Goal: Task Accomplishment & Management: Complete application form

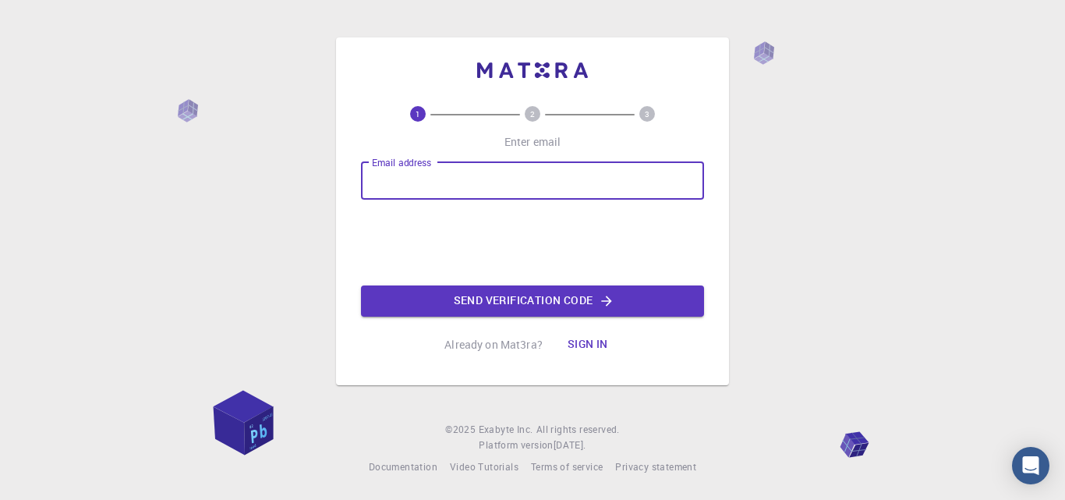
click at [473, 187] on input "Email address" at bounding box center [532, 180] width 343 height 37
type input "[EMAIL_ADDRESS][DOMAIN_NAME]"
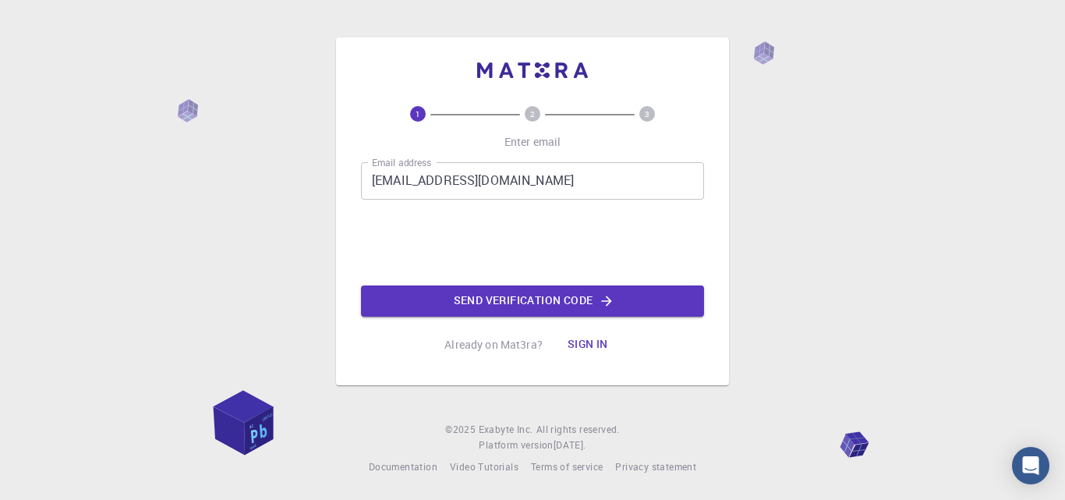
click at [413, 246] on div "Email address zewduwelde@gmail.com Email address Send verification code" at bounding box center [532, 239] width 343 height 154
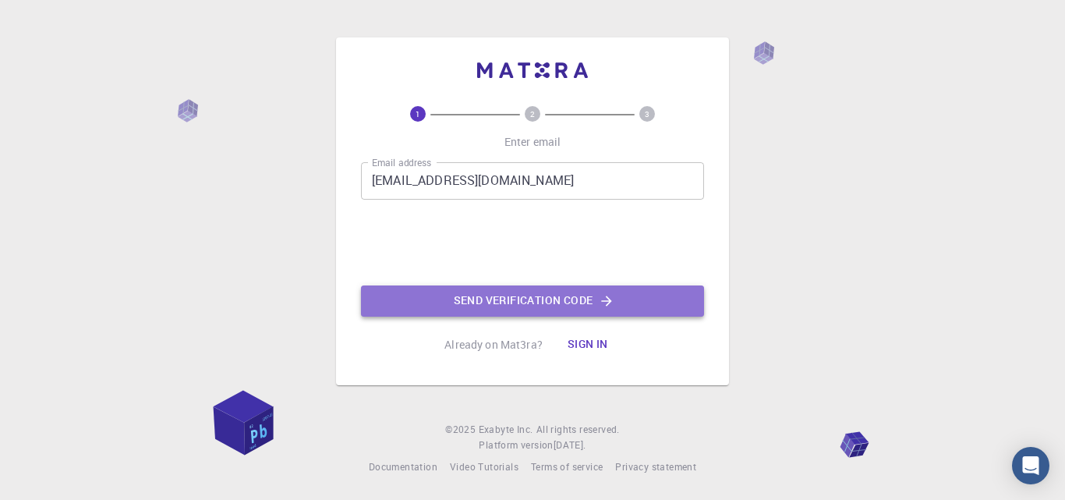
click at [509, 303] on button "Send verification code" at bounding box center [532, 300] width 343 height 31
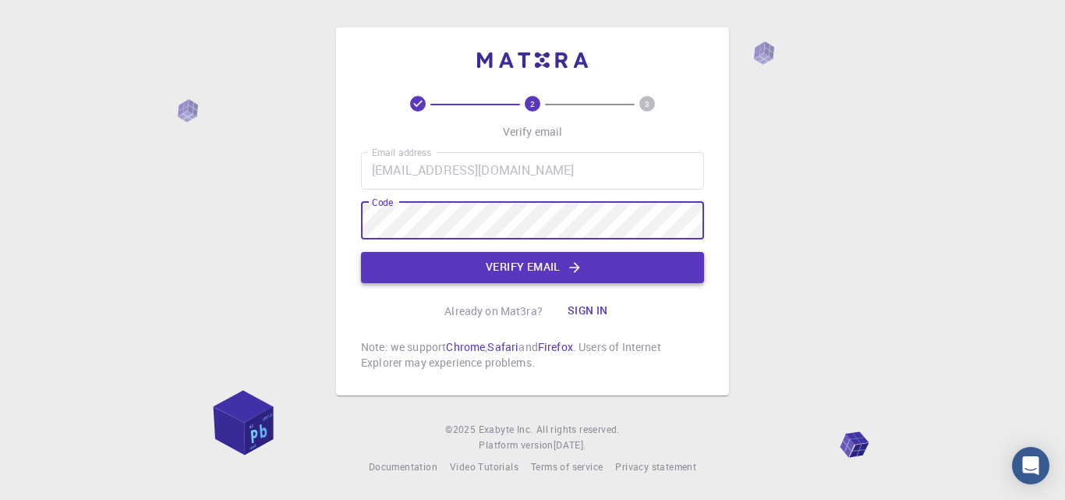
click at [530, 264] on button "Verify email" at bounding box center [532, 267] width 343 height 31
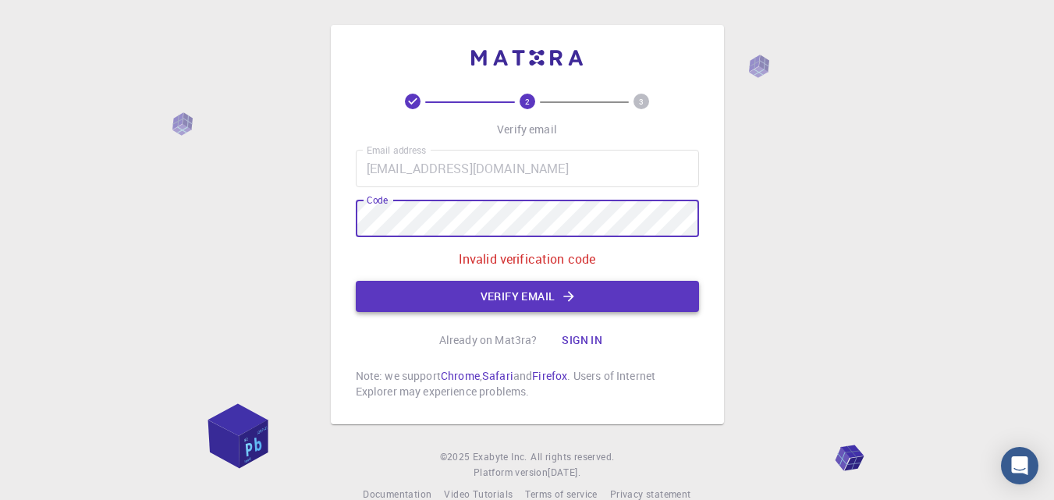
click at [524, 299] on button "Verify email" at bounding box center [527, 296] width 343 height 31
click at [337, 210] on div "2 3 Verify email Email address zewduwelde@gmail.com Email address Code Code Inv…" at bounding box center [527, 224] width 393 height 399
click at [581, 342] on button "Sign in" at bounding box center [582, 339] width 66 height 31
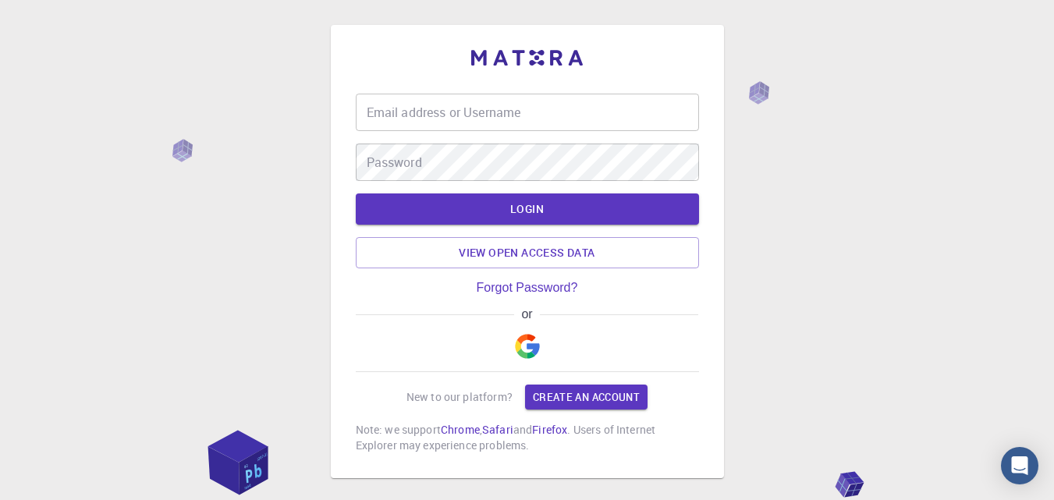
click at [581, 342] on div "or" at bounding box center [527, 339] width 343 height 65
click at [517, 118] on input "Email address or Username" at bounding box center [527, 112] width 343 height 37
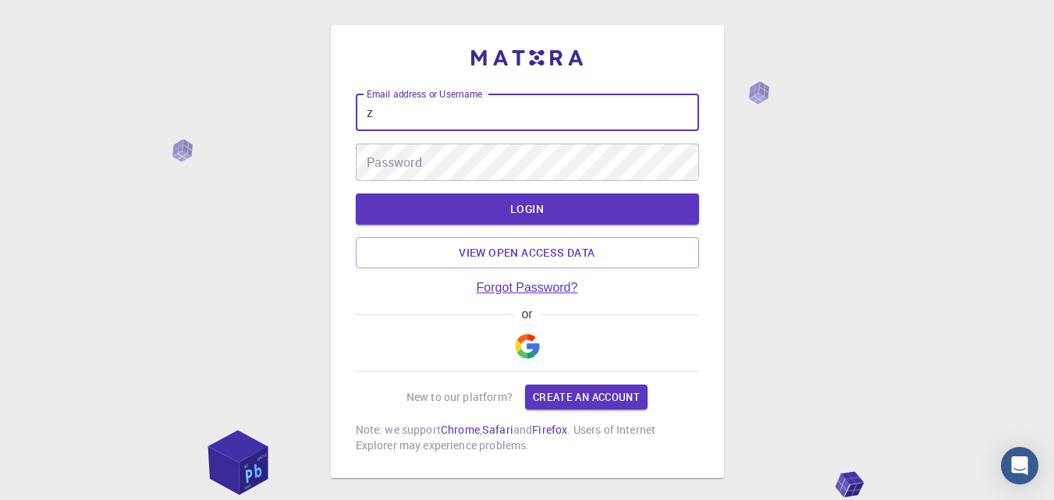
type input "z"
click at [537, 289] on link "Forgot Password?" at bounding box center [527, 288] width 101 height 14
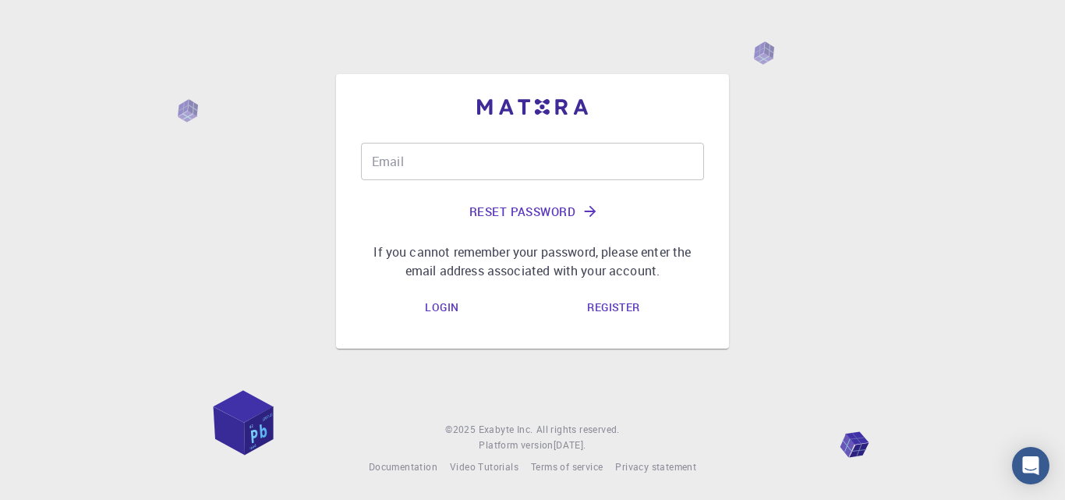
click at [477, 158] on input "Email" at bounding box center [532, 161] width 343 height 37
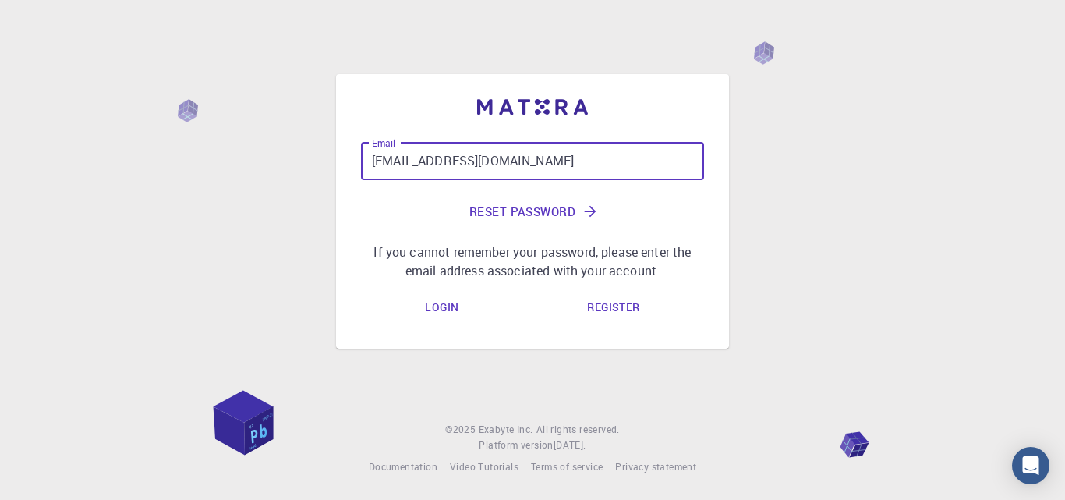
type input "[EMAIL_ADDRESS][DOMAIN_NAME]"
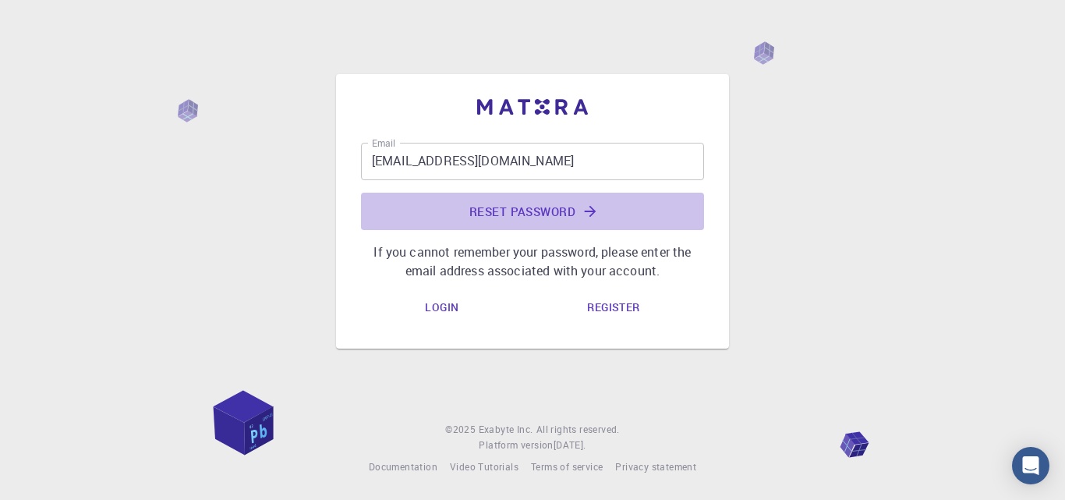
click at [546, 211] on button "Reset Password" at bounding box center [532, 211] width 343 height 37
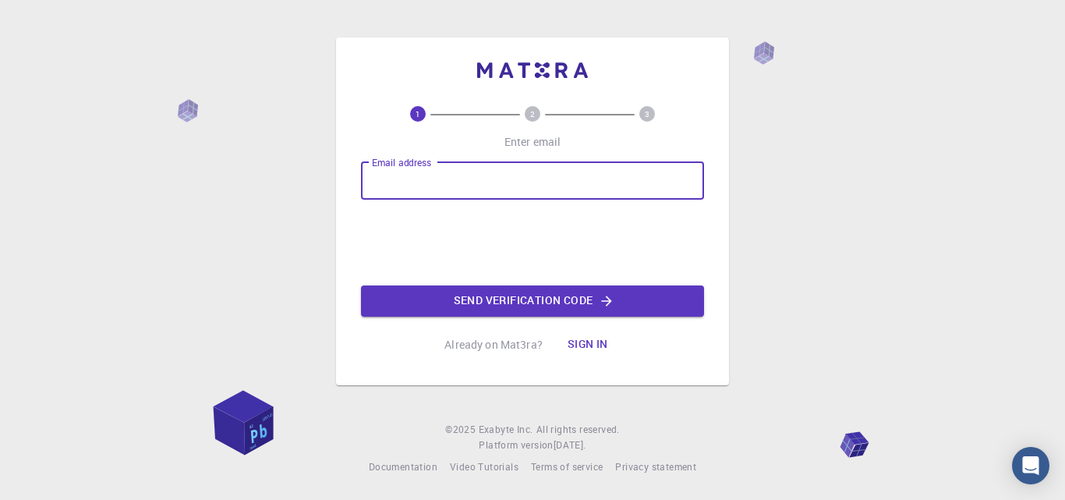
paste input "665 536"
type input "665 536"
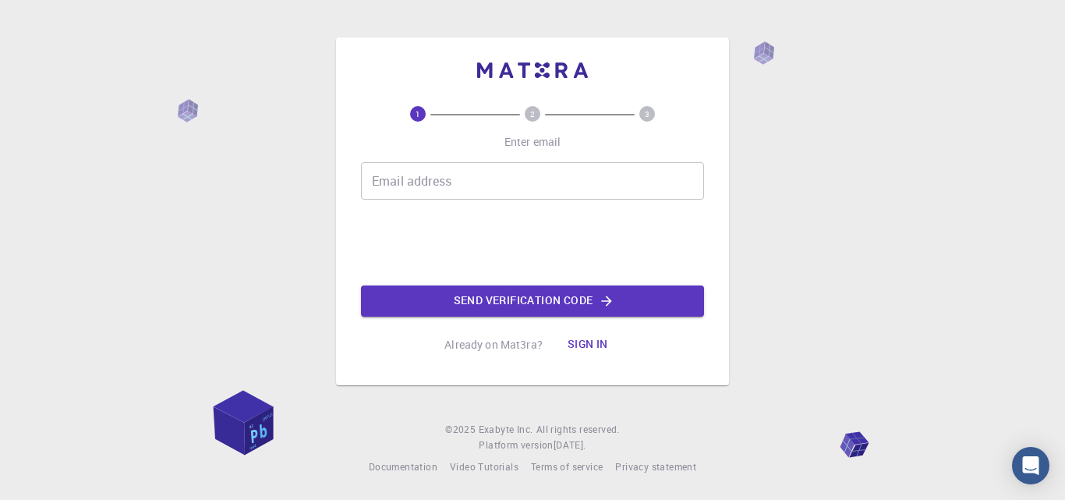
click at [451, 179] on input "Email address" at bounding box center [532, 180] width 343 height 37
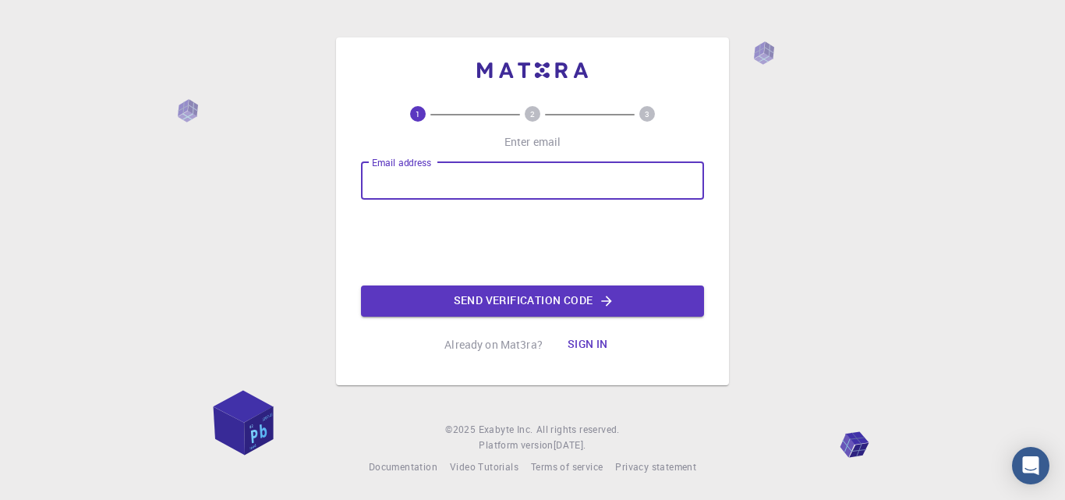
type input "[EMAIL_ADDRESS][DOMAIN_NAME]"
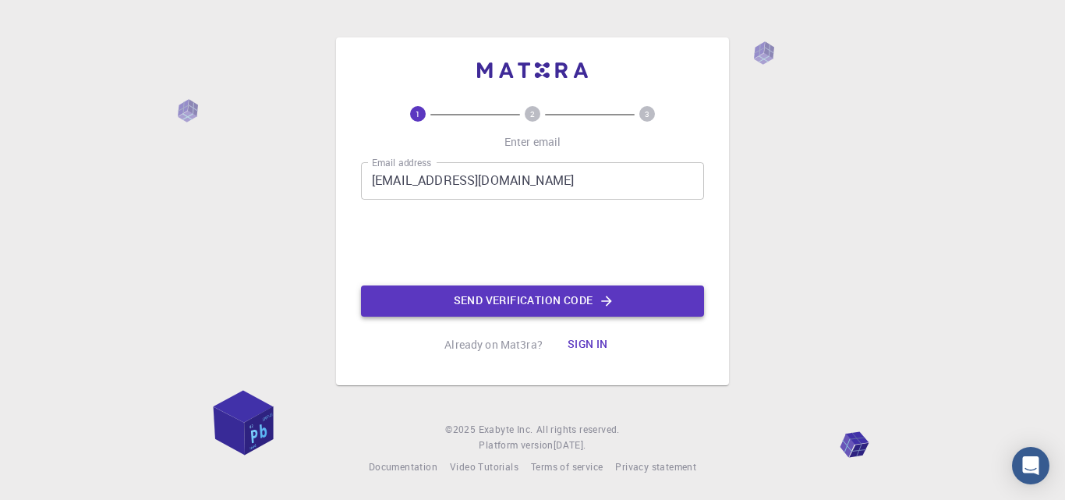
click at [516, 303] on button "Send verification code" at bounding box center [532, 300] width 343 height 31
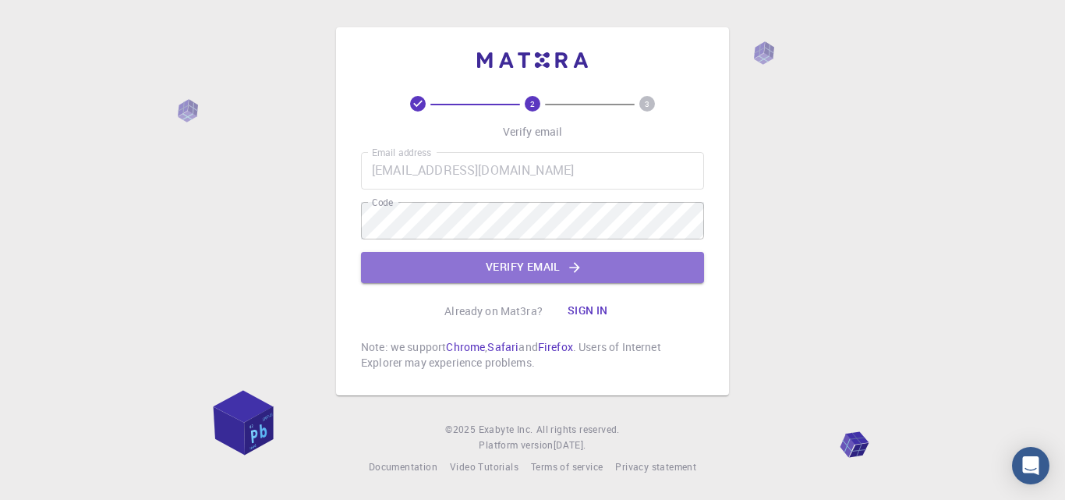
click at [503, 267] on button "Verify email" at bounding box center [532, 267] width 343 height 31
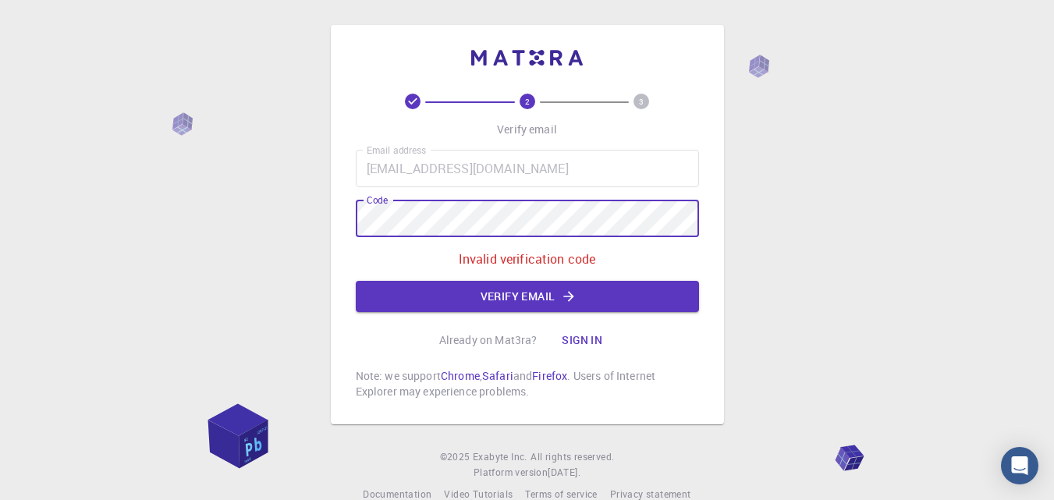
click at [316, 209] on div "2 3 Verify email Email address [EMAIL_ADDRESS][DOMAIN_NAME] Email address Code …" at bounding box center [527, 263] width 1054 height 527
click at [541, 282] on button "Verify email" at bounding box center [527, 296] width 343 height 31
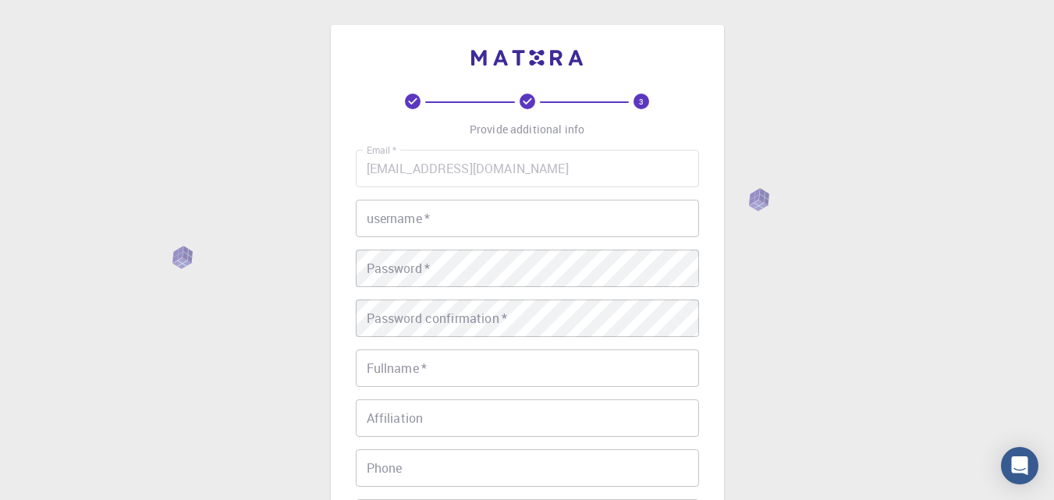
click at [477, 207] on input "username   *" at bounding box center [527, 218] width 343 height 37
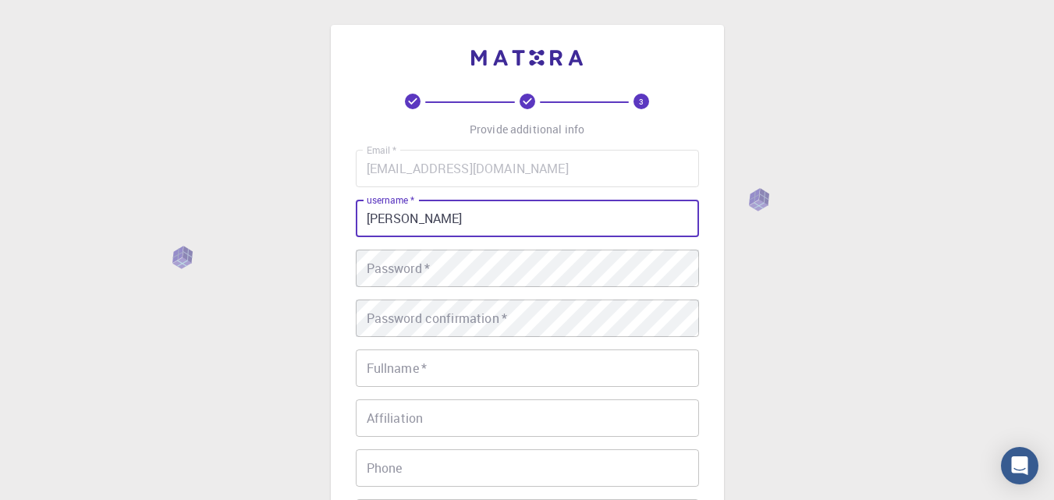
type input "[PERSON_NAME]"
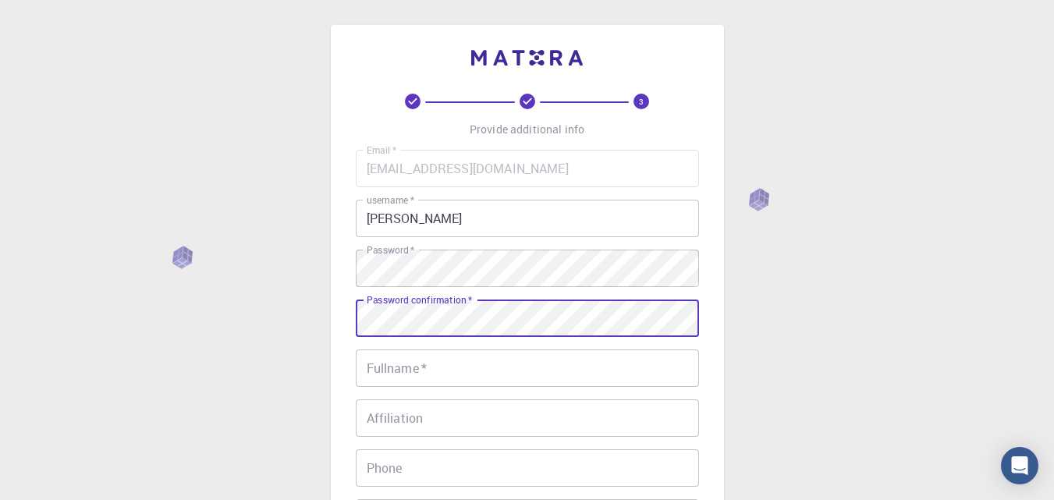
click at [455, 364] on input "Fullname   *" at bounding box center [527, 367] width 343 height 37
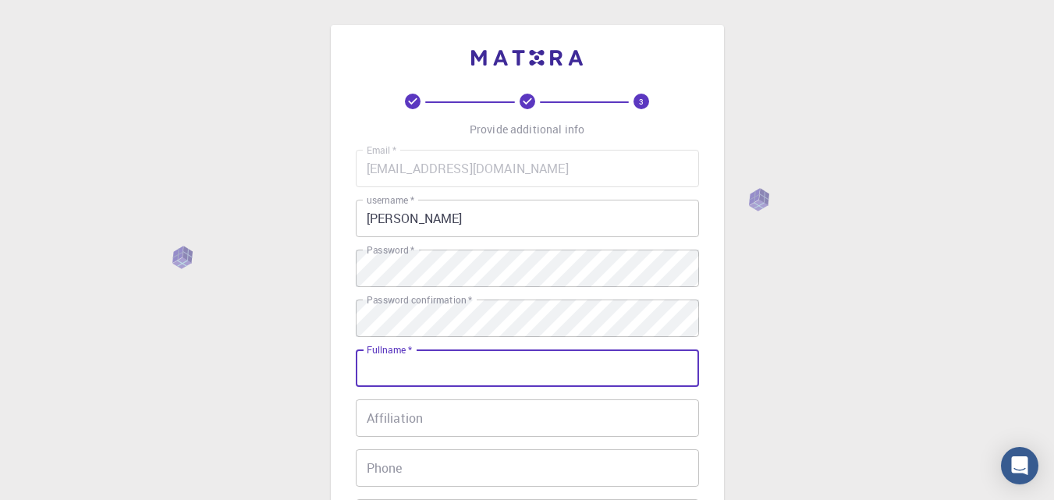
type input "[PERSON_NAME] [PERSON_NAME]"
type input "0945866311"
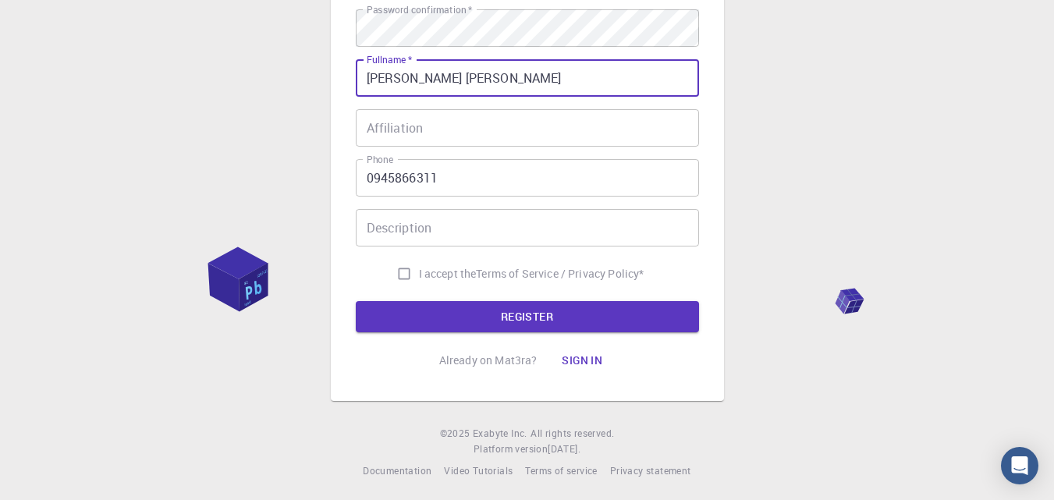
scroll to position [294, 0]
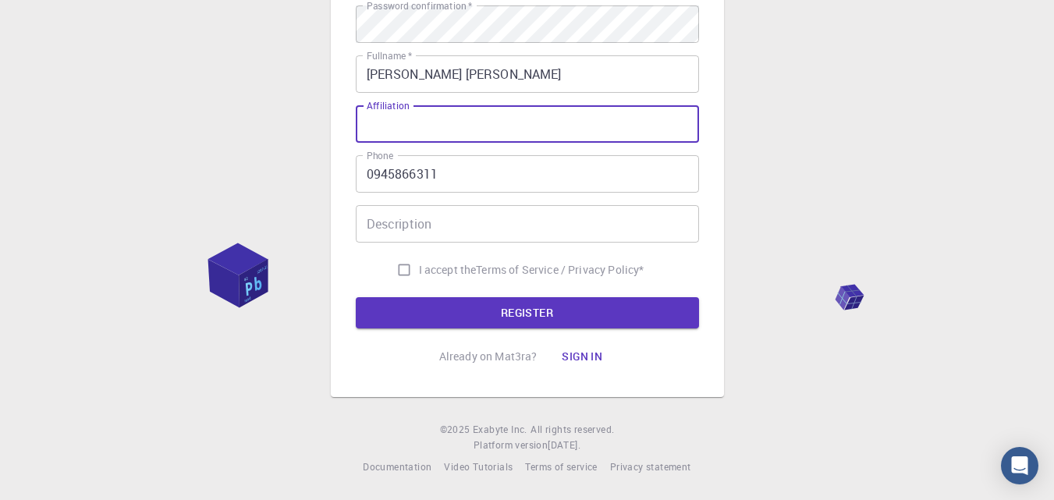
click at [430, 119] on input "Affiliation" at bounding box center [527, 123] width 343 height 37
type input "[GEOGRAPHIC_DATA]"
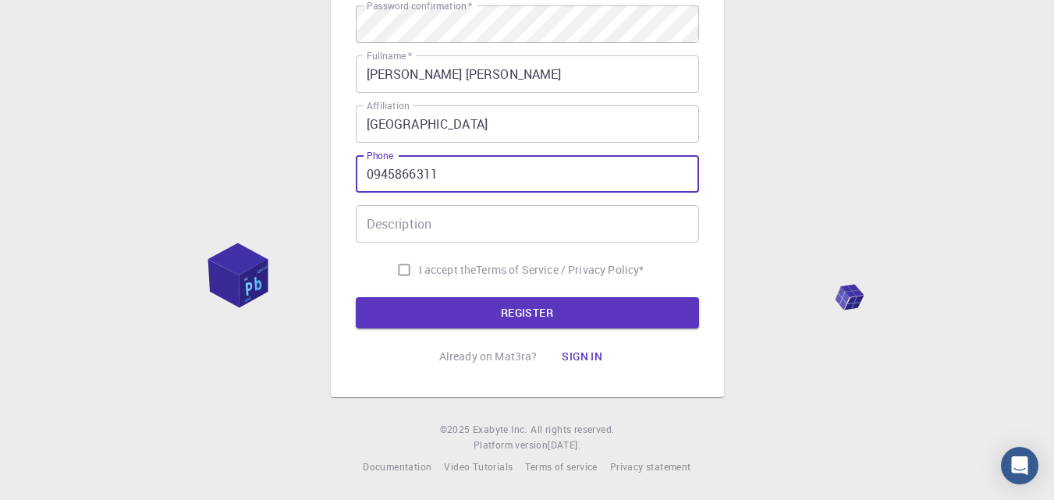
click at [378, 173] on input "0945866311" at bounding box center [527, 173] width 343 height 37
click at [375, 170] on input "0945866311" at bounding box center [527, 173] width 343 height 37
type input "[PHONE_NUMBER]"
click at [429, 229] on input "Description" at bounding box center [527, 223] width 343 height 37
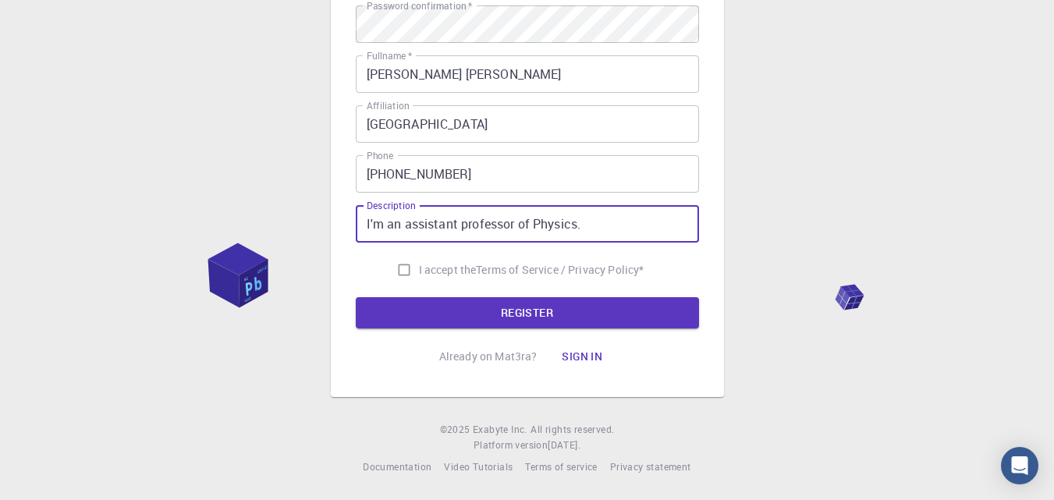
type input "I'm an assistant professor of Physics."
click at [399, 273] on input "I accept the Terms of Service / Privacy Policy *" at bounding box center [404, 270] width 30 height 30
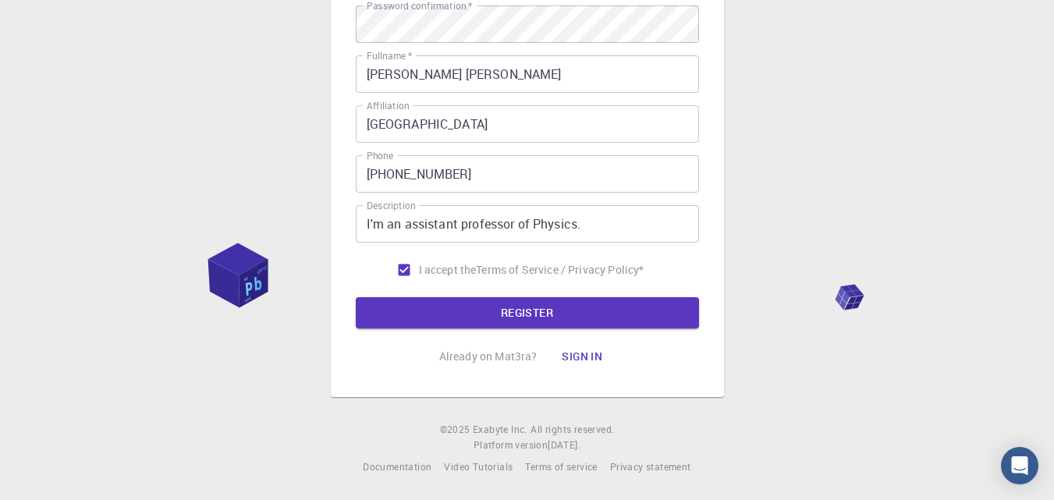
click at [551, 312] on button "REGISTER" at bounding box center [527, 312] width 343 height 31
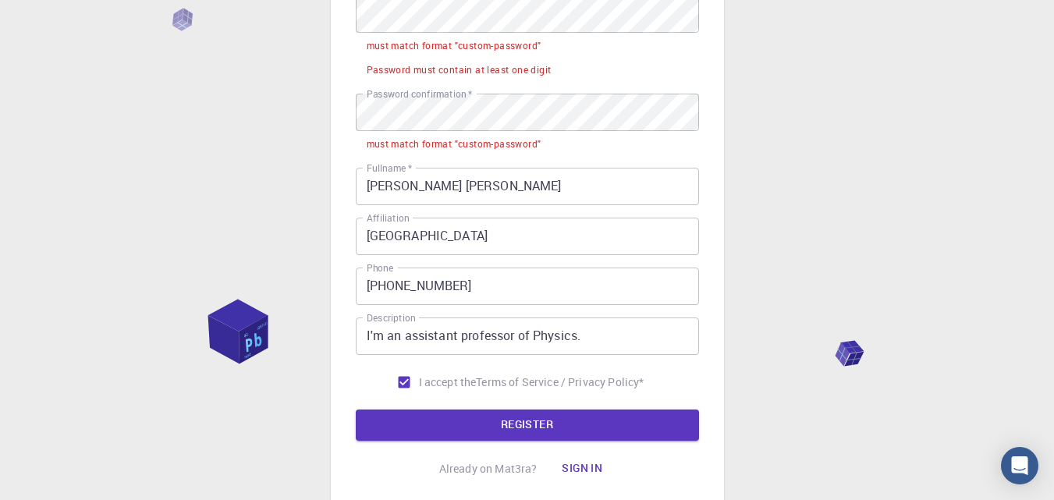
scroll to position [382, 0]
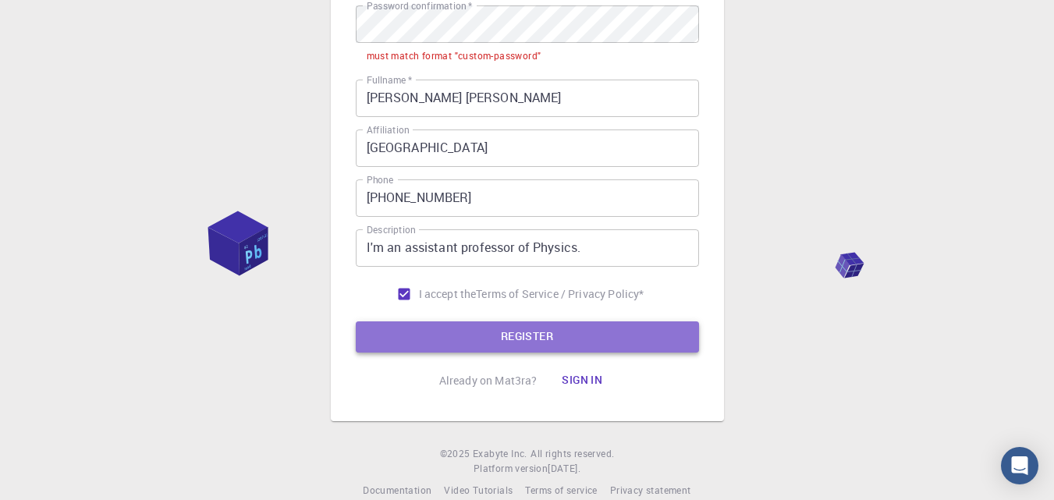
click at [535, 332] on button "REGISTER" at bounding box center [527, 336] width 343 height 31
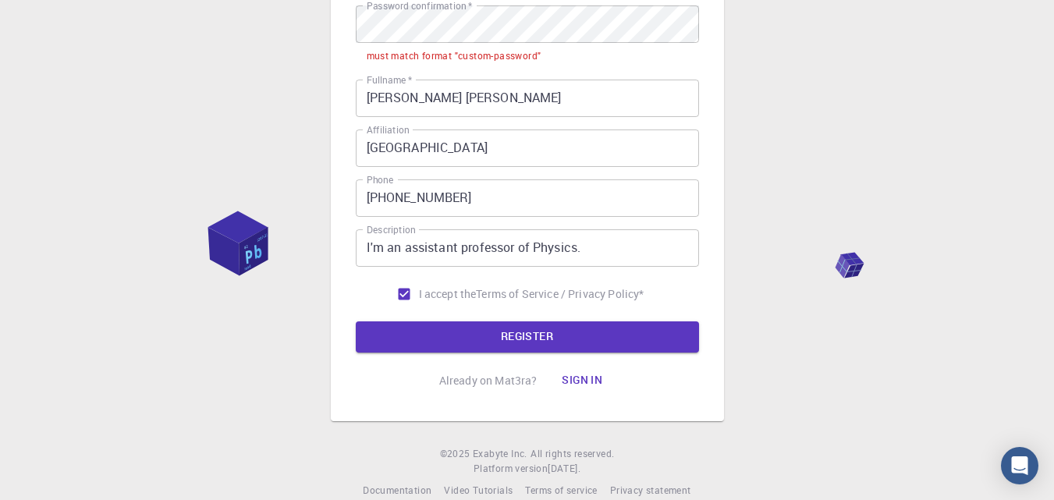
scroll to position [44, 0]
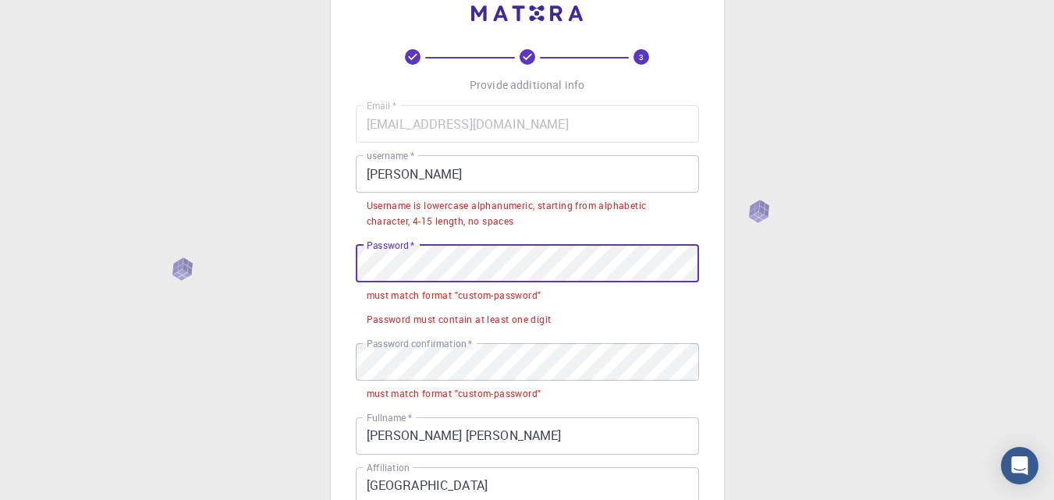
click at [337, 255] on div "3 Provide additional info Email   * [EMAIL_ADDRESS][DOMAIN_NAME] Email   * user…" at bounding box center [527, 370] width 393 height 778
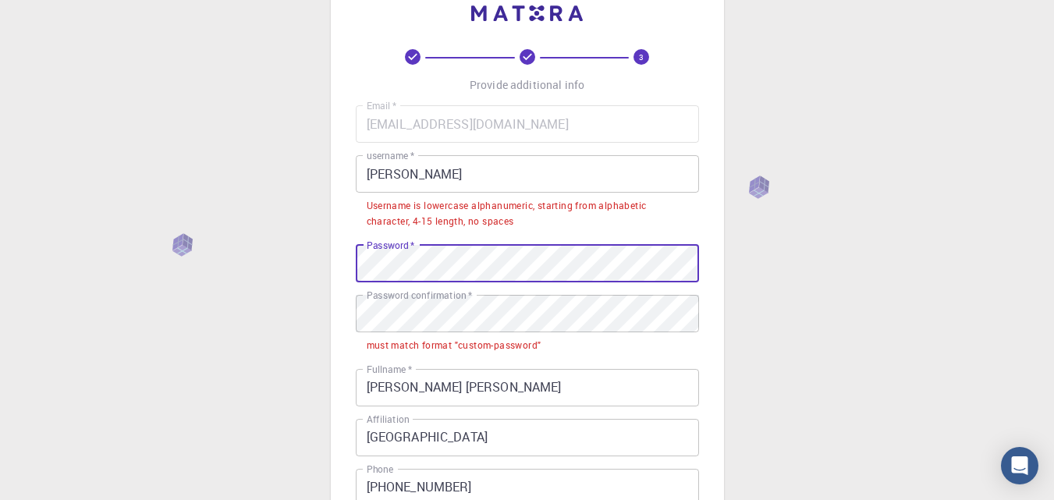
click at [349, 261] on div "3 Provide additional info Email   * [EMAIL_ADDRESS][DOMAIN_NAME] Email   * user…" at bounding box center [527, 346] width 393 height 730
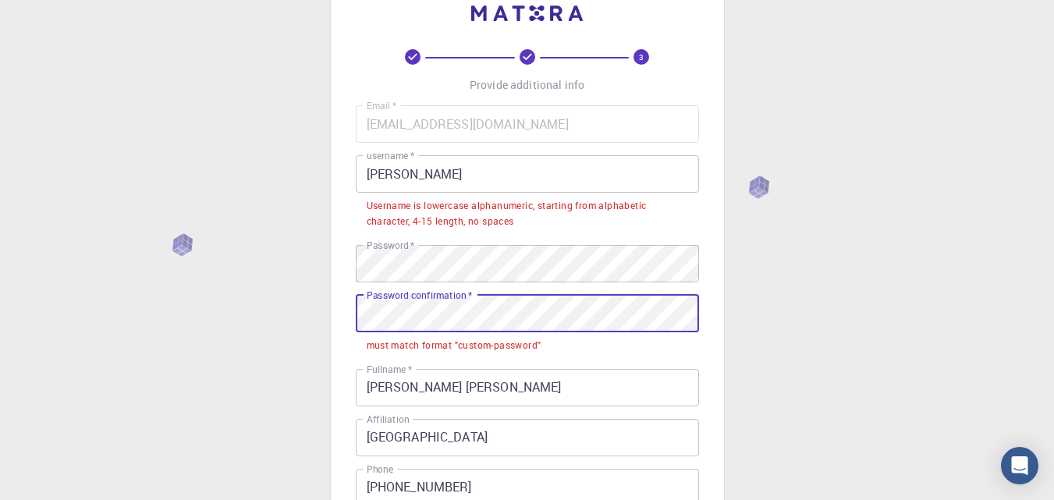
click at [321, 310] on div "3 Provide additional info Email   * [EMAIL_ADDRESS][DOMAIN_NAME] Email   * user…" at bounding box center [527, 384] width 1054 height 857
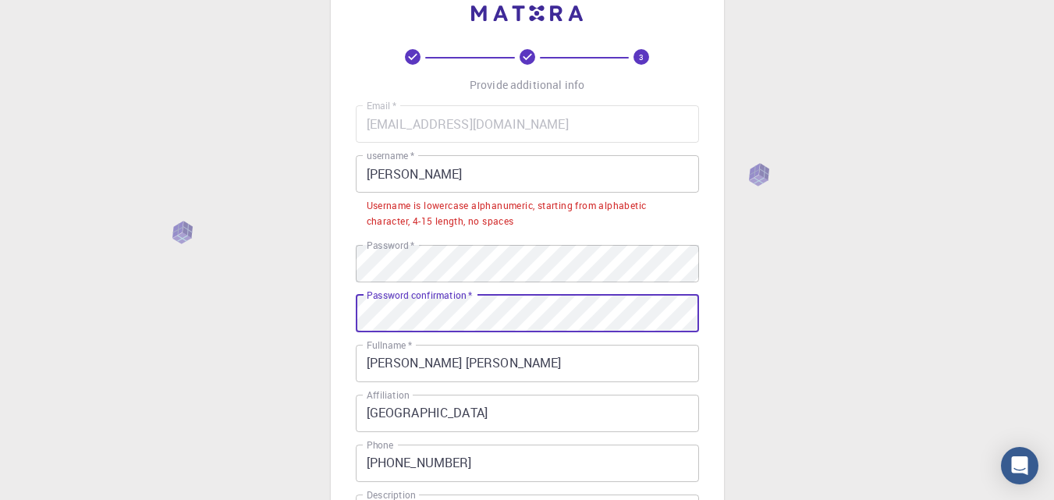
click at [799, 273] on div "3 Provide additional info Email   * [EMAIL_ADDRESS][DOMAIN_NAME] Email   * user…" at bounding box center [527, 373] width 1054 height 834
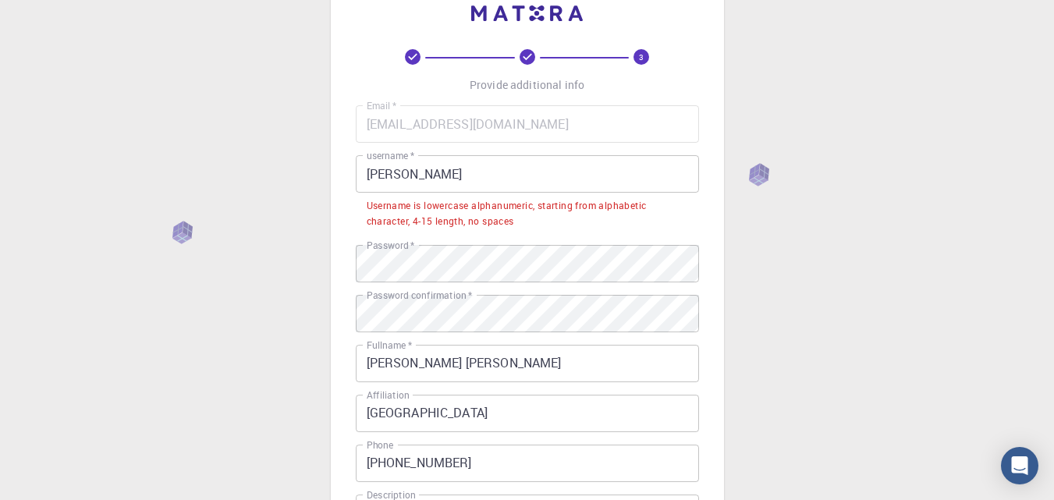
scroll to position [334, 0]
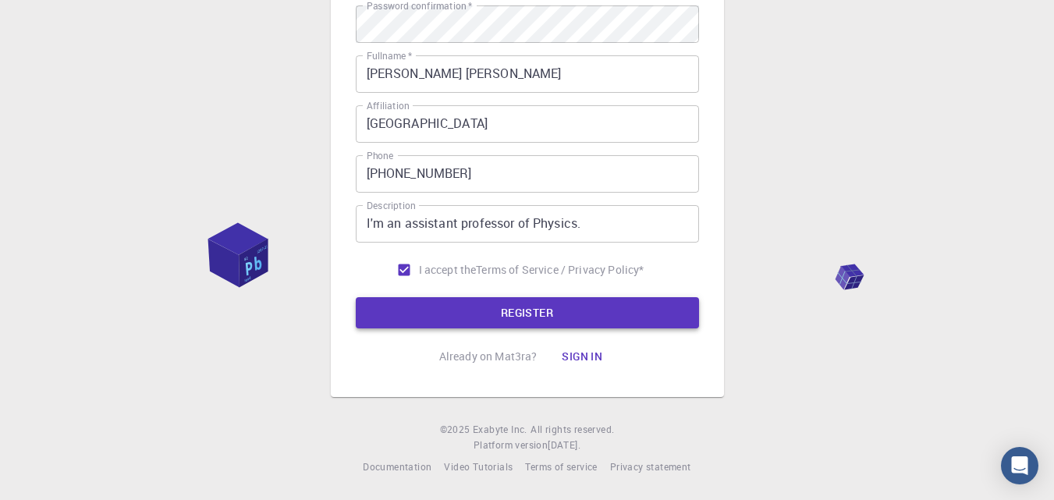
click at [539, 312] on button "REGISTER" at bounding box center [527, 312] width 343 height 31
click at [526, 317] on button "REGISTER" at bounding box center [527, 312] width 343 height 31
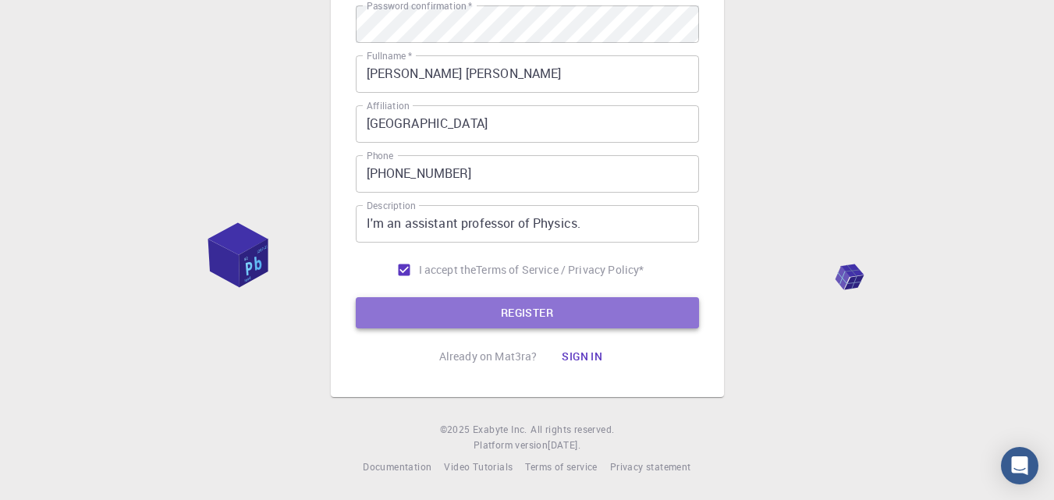
click at [544, 305] on button "REGISTER" at bounding box center [527, 312] width 343 height 31
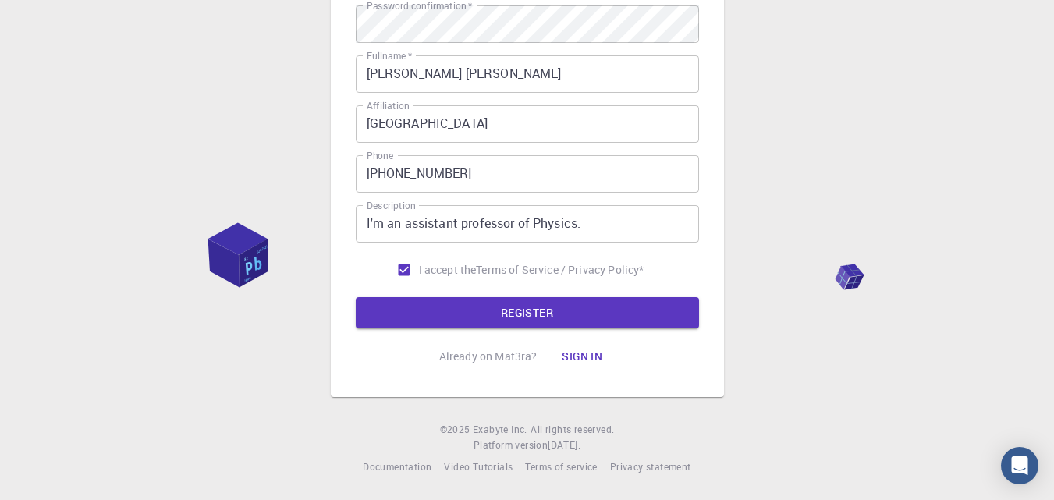
scroll to position [0, 0]
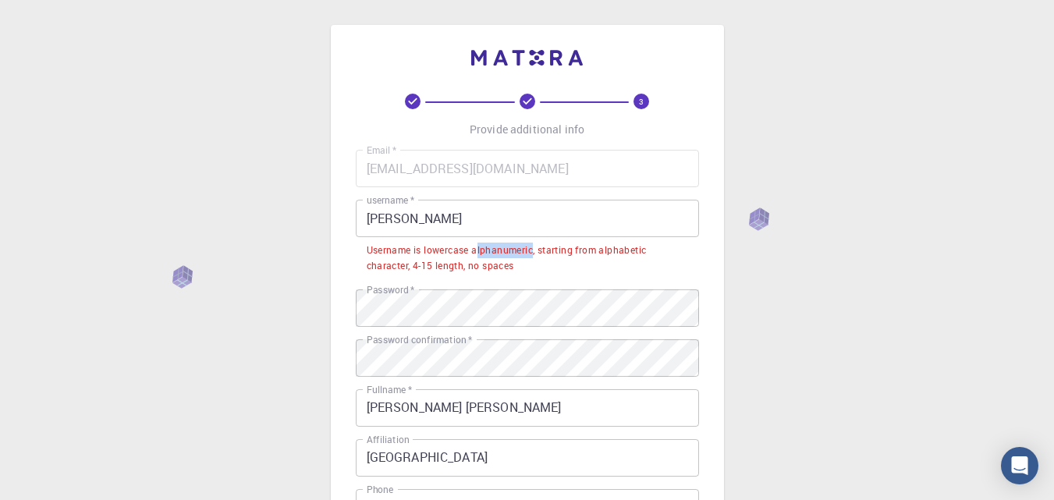
drag, startPoint x: 477, startPoint y: 250, endPoint x: 532, endPoint y: 251, distance: 55.4
click at [532, 251] on div "Username is lowercase alphanumeric, starting from alphabetic character, 4-15 le…" at bounding box center [527, 258] width 321 height 31
drag, startPoint x: 558, startPoint y: 250, endPoint x: 657, endPoint y: 257, distance: 99.2
click at [657, 257] on div "Username is lowercase alphanumeric, starting from alphabetic character, 4-15 le…" at bounding box center [527, 258] width 321 height 31
click at [632, 265] on div "Username is lowercase alphanumeric, starting from alphabetic character, 4-15 le…" at bounding box center [527, 258] width 321 height 31
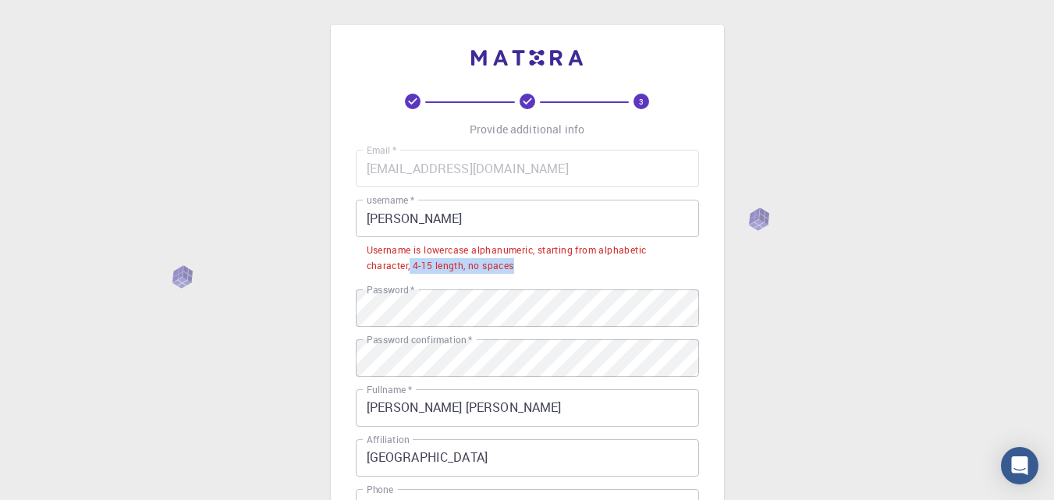
drag, startPoint x: 412, startPoint y: 270, endPoint x: 614, endPoint y: 271, distance: 202.0
click at [537, 265] on div "Username is lowercase alphanumeric, starting from alphabetic character, 4-15 le…" at bounding box center [527, 258] width 321 height 31
click at [637, 273] on div "Username is lowercase alphanumeric, starting from alphabetic character, 4-15 le…" at bounding box center [527, 258] width 321 height 31
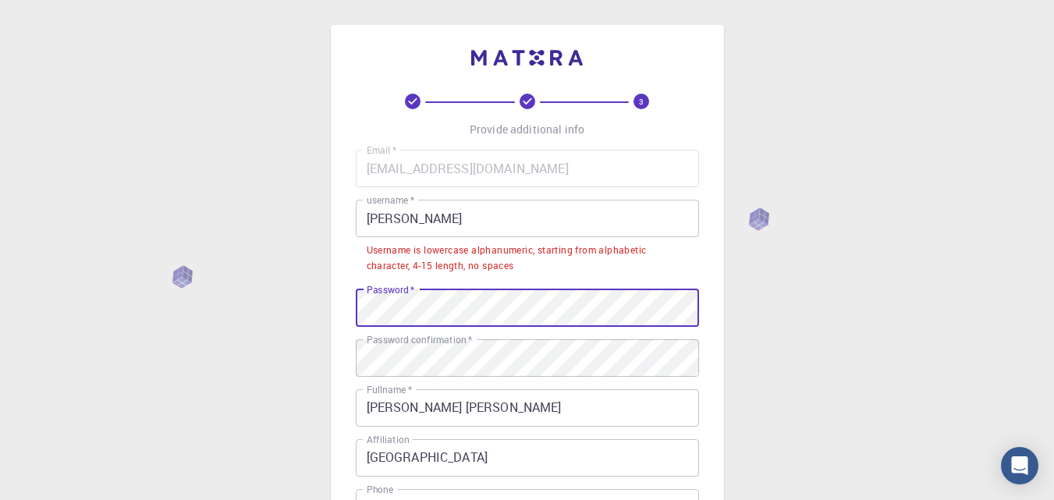
click at [338, 312] on div "3 Provide additional info Email   * [EMAIL_ADDRESS][DOMAIN_NAME] Email   * user…" at bounding box center [527, 378] width 393 height 706
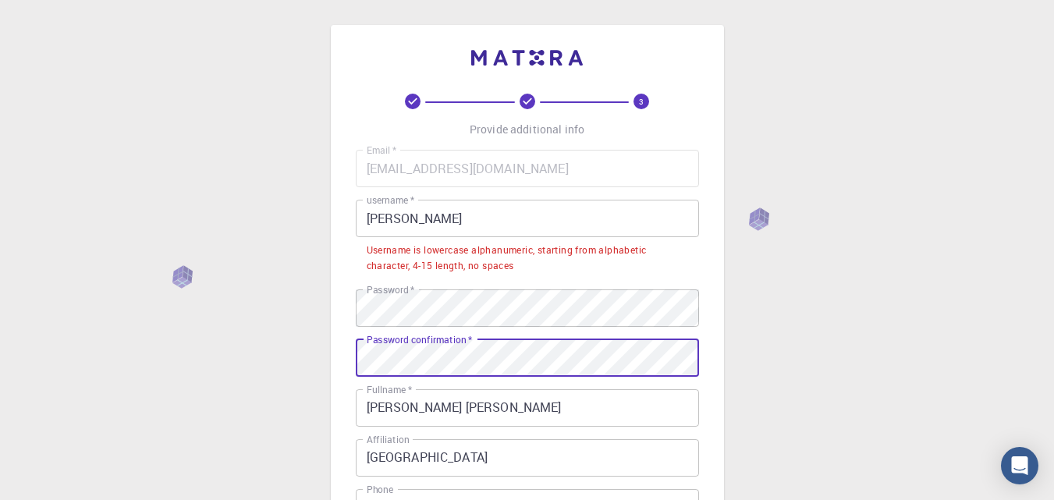
click at [319, 362] on div "3 Provide additional info Email   * [EMAIL_ADDRESS][DOMAIN_NAME] Email   * user…" at bounding box center [527, 417] width 1054 height 834
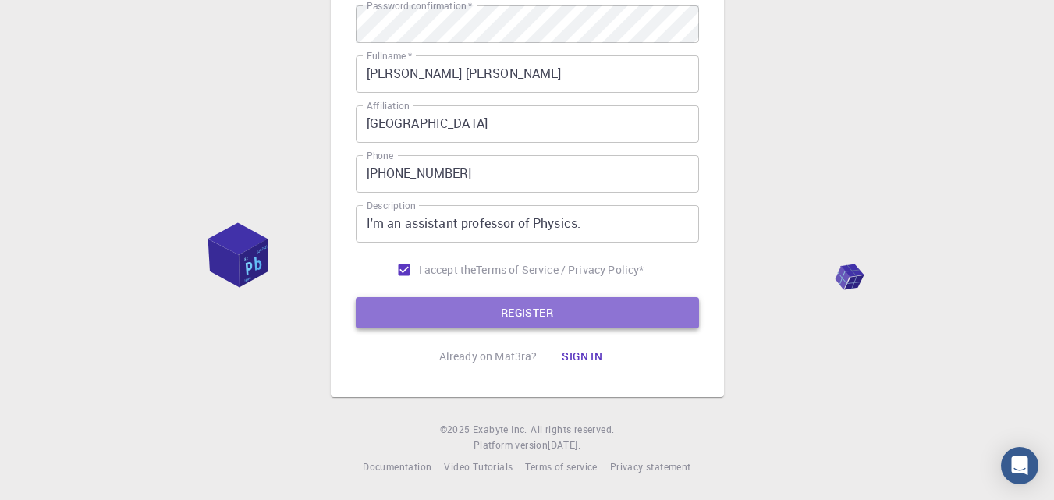
click at [560, 310] on button "REGISTER" at bounding box center [527, 312] width 343 height 31
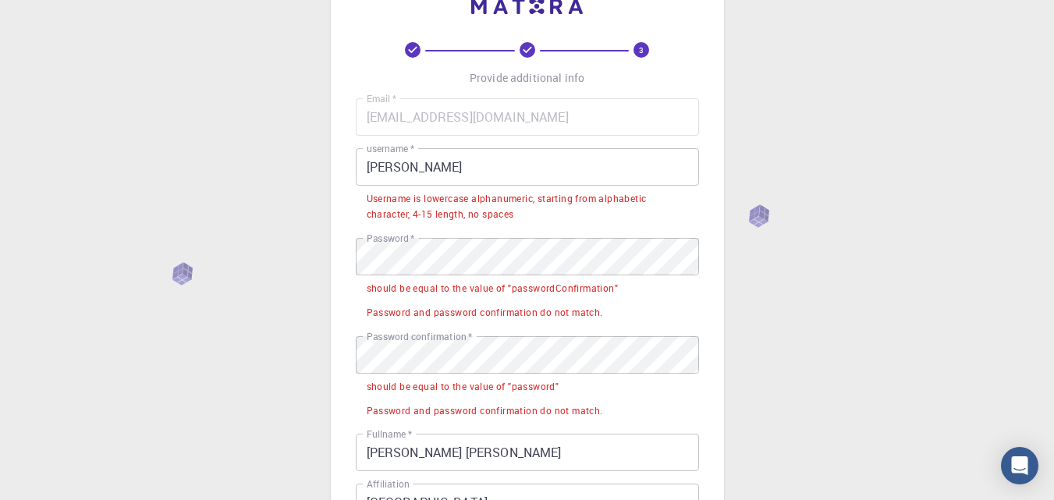
scroll to position [44, 0]
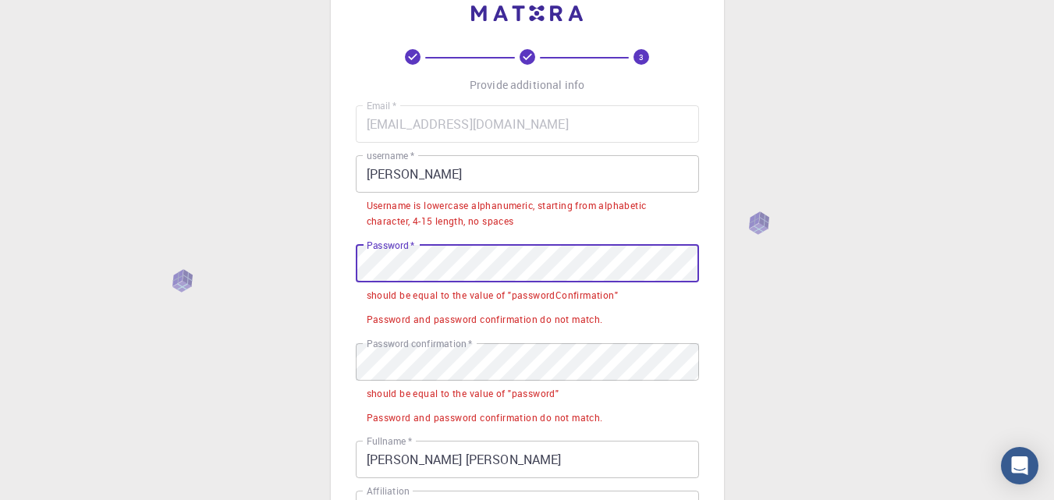
drag, startPoint x: 679, startPoint y: 276, endPoint x: 317, endPoint y: 266, distance: 362.0
click at [317, 266] on div "3 Provide additional info Email   * [EMAIL_ADDRESS][DOMAIN_NAME] Email   * user…" at bounding box center [527, 421] width 1054 height 930
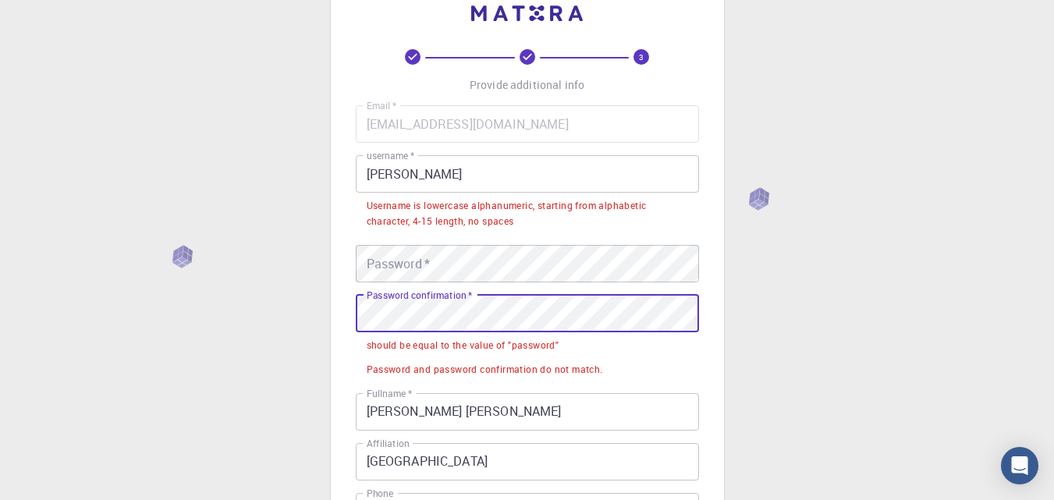
click at [191, 298] on div "3 Provide additional info Email   * [EMAIL_ADDRESS][DOMAIN_NAME] Email   * user…" at bounding box center [527, 396] width 1054 height 881
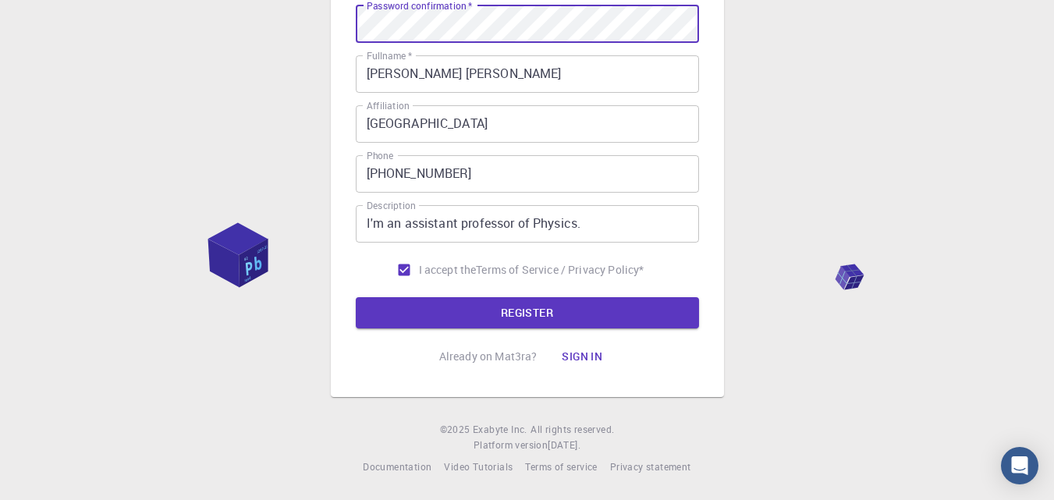
scroll to position [0, 0]
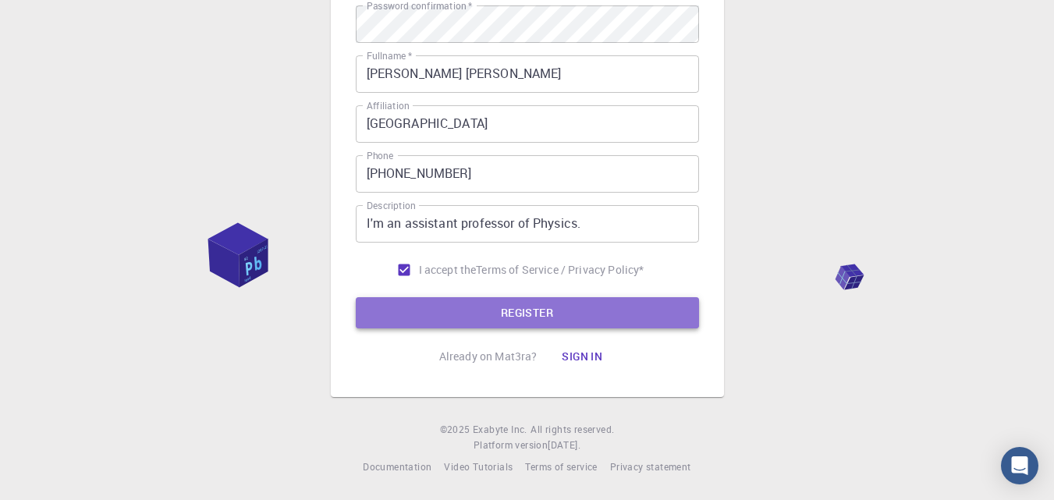
click at [534, 319] on button "REGISTER" at bounding box center [527, 312] width 343 height 31
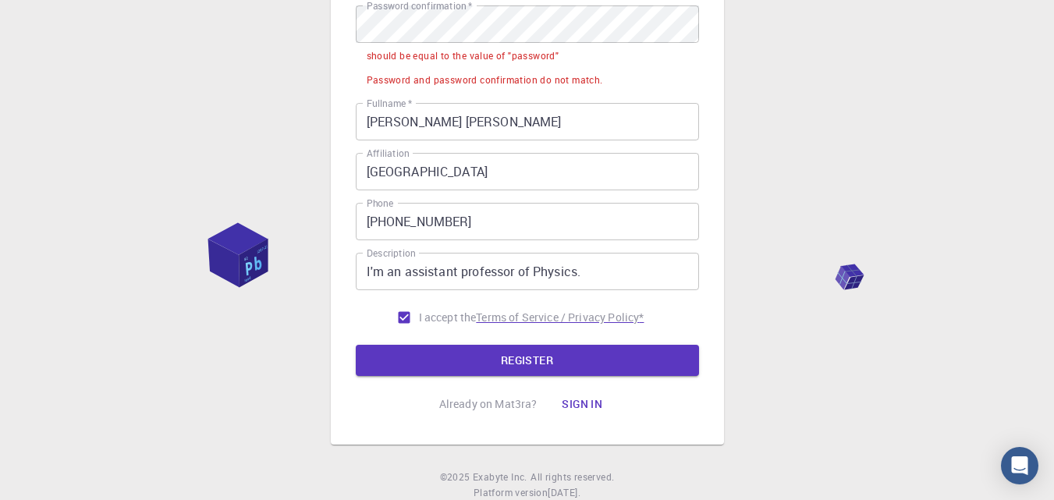
scroll to position [44, 0]
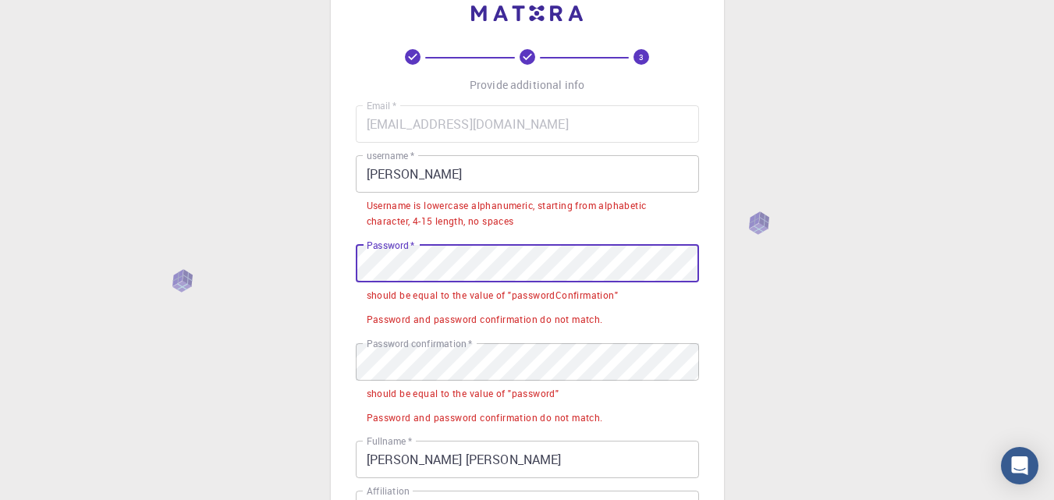
click at [324, 261] on div "3 Provide additional info Email   * [EMAIL_ADDRESS][DOMAIN_NAME] Email   * user…" at bounding box center [527, 421] width 1054 height 930
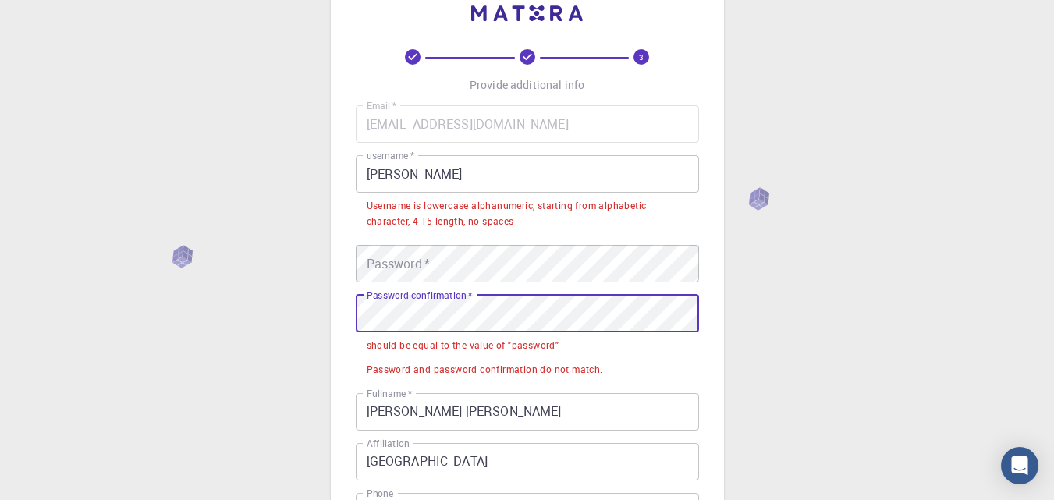
click at [136, 322] on div "3 Provide additional info Email   * [EMAIL_ADDRESS][DOMAIN_NAME] Email   * user…" at bounding box center [527, 396] width 1054 height 881
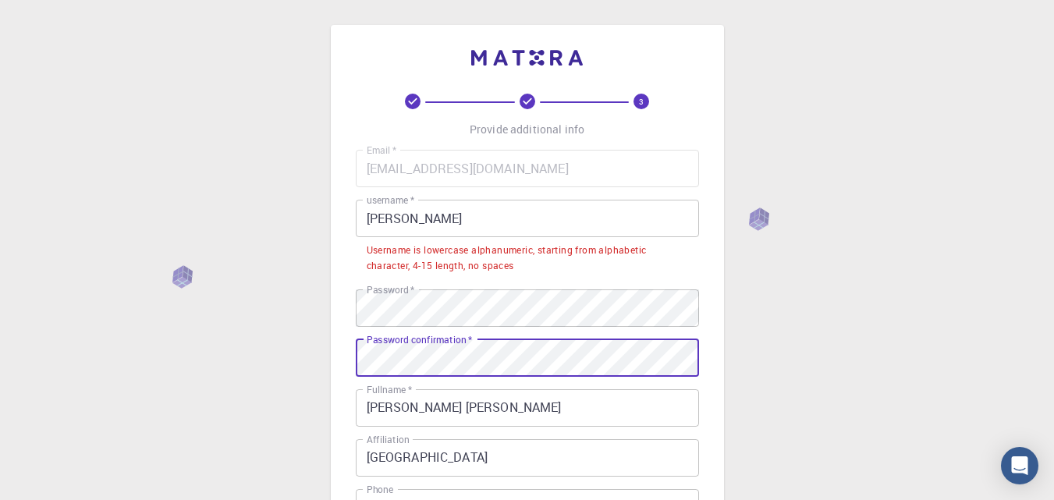
scroll to position [334, 0]
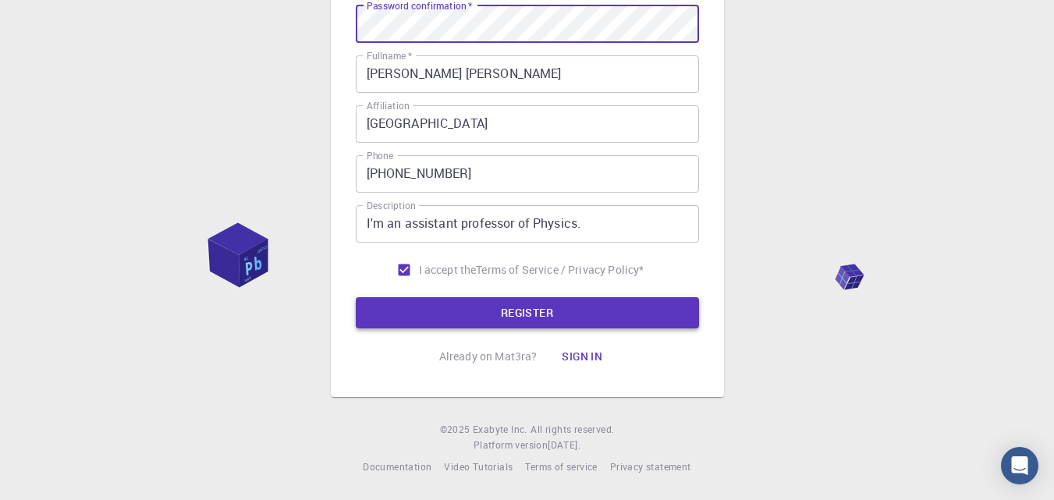
click at [530, 310] on button "REGISTER" at bounding box center [527, 312] width 343 height 31
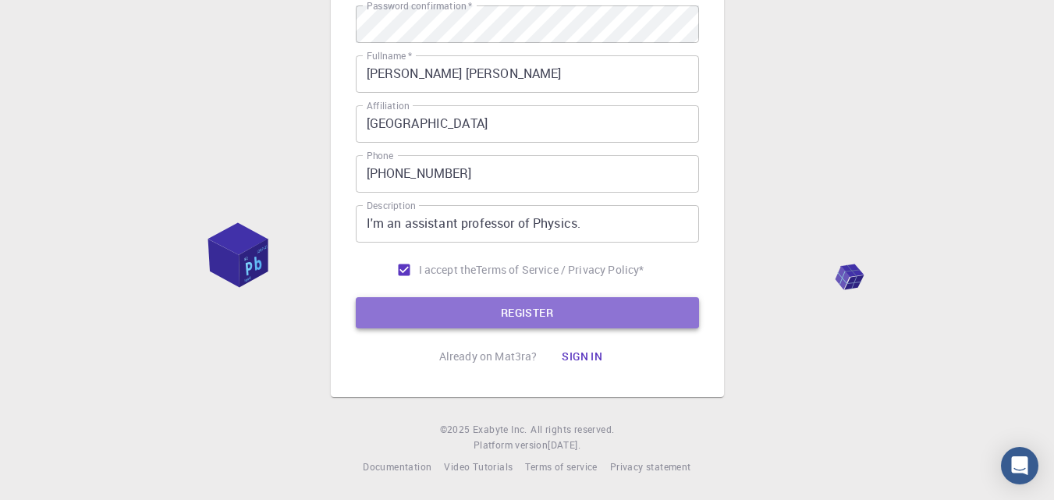
click at [525, 313] on button "REGISTER" at bounding box center [527, 312] width 343 height 31
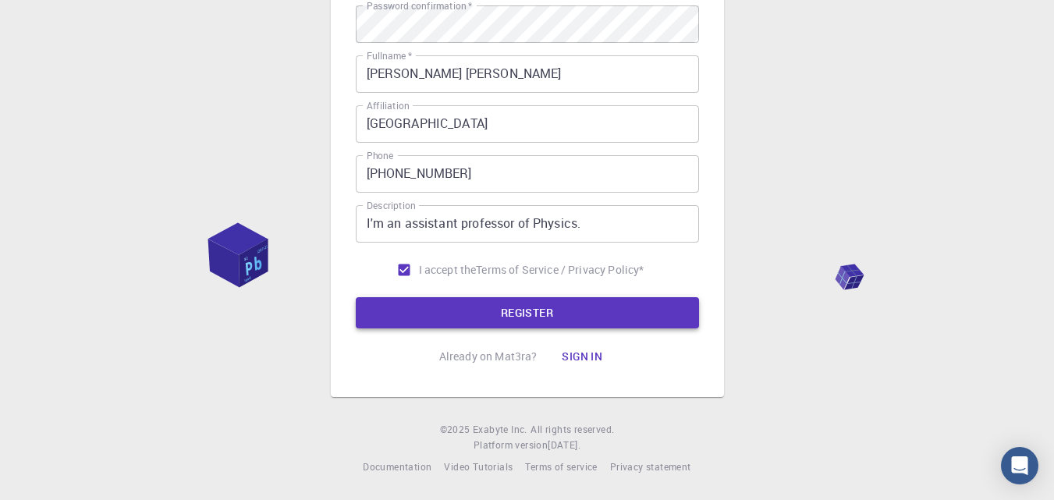
click at [543, 303] on button "REGISTER" at bounding box center [527, 312] width 343 height 31
click at [523, 310] on button "REGISTER" at bounding box center [527, 312] width 343 height 31
click at [400, 270] on input "I accept the Terms of Service / Privacy Policy *" at bounding box center [404, 270] width 30 height 30
checkbox input "true"
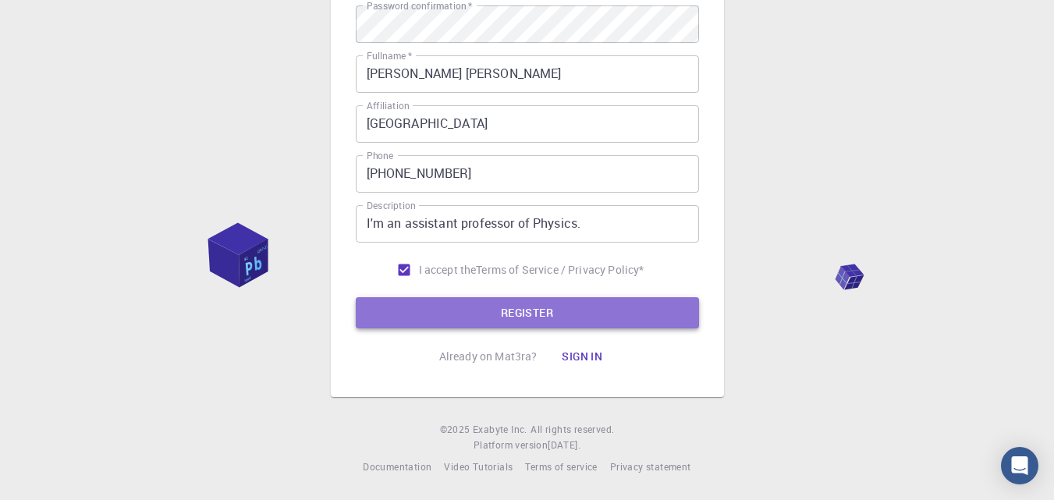
click at [528, 308] on button "REGISTER" at bounding box center [527, 312] width 343 height 31
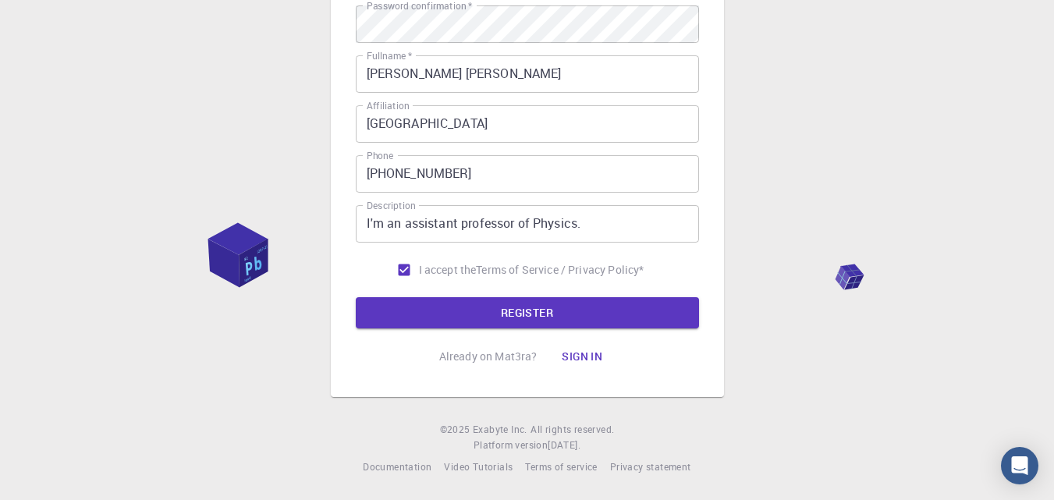
scroll to position [0, 0]
